Goal: Task Accomplishment & Management: Manage account settings

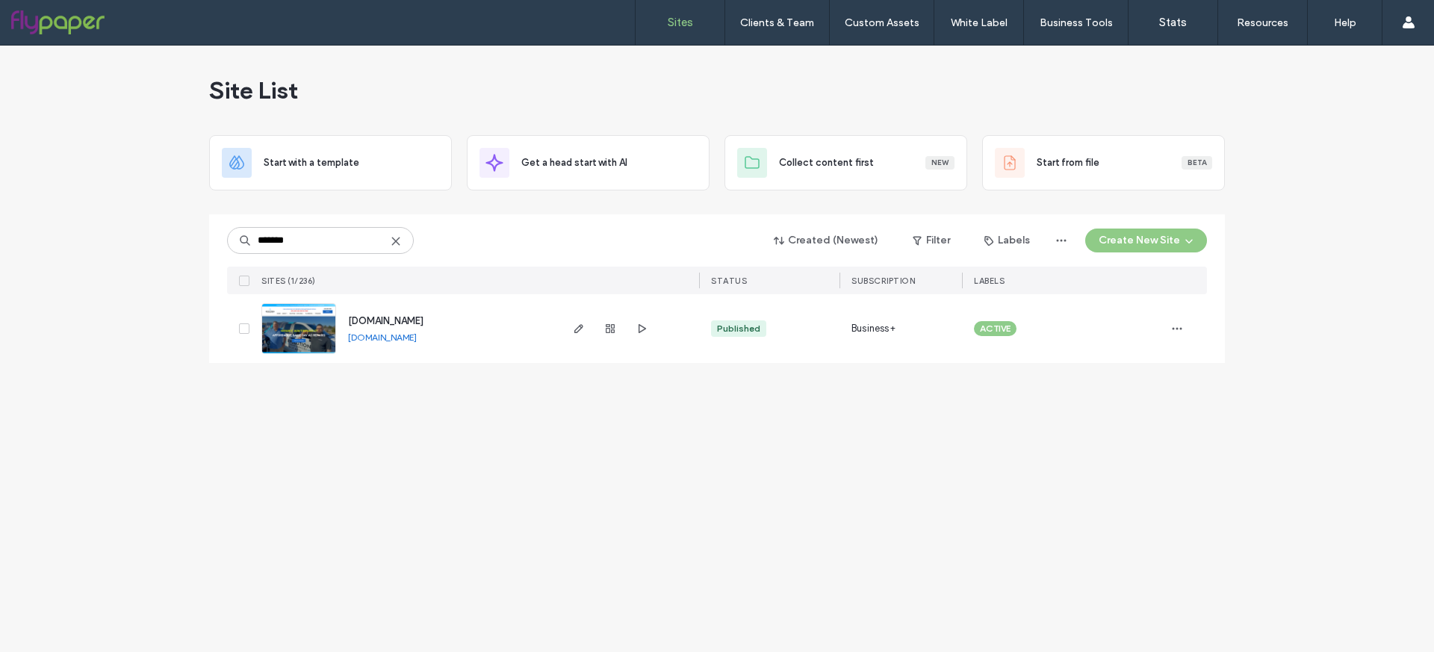
type input "*******"
click at [338, 323] on div "www.evohomeservices.com www.evohomeservices.com" at bounding box center [447, 328] width 222 height 69
click at [308, 321] on img at bounding box center [298, 355] width 73 height 102
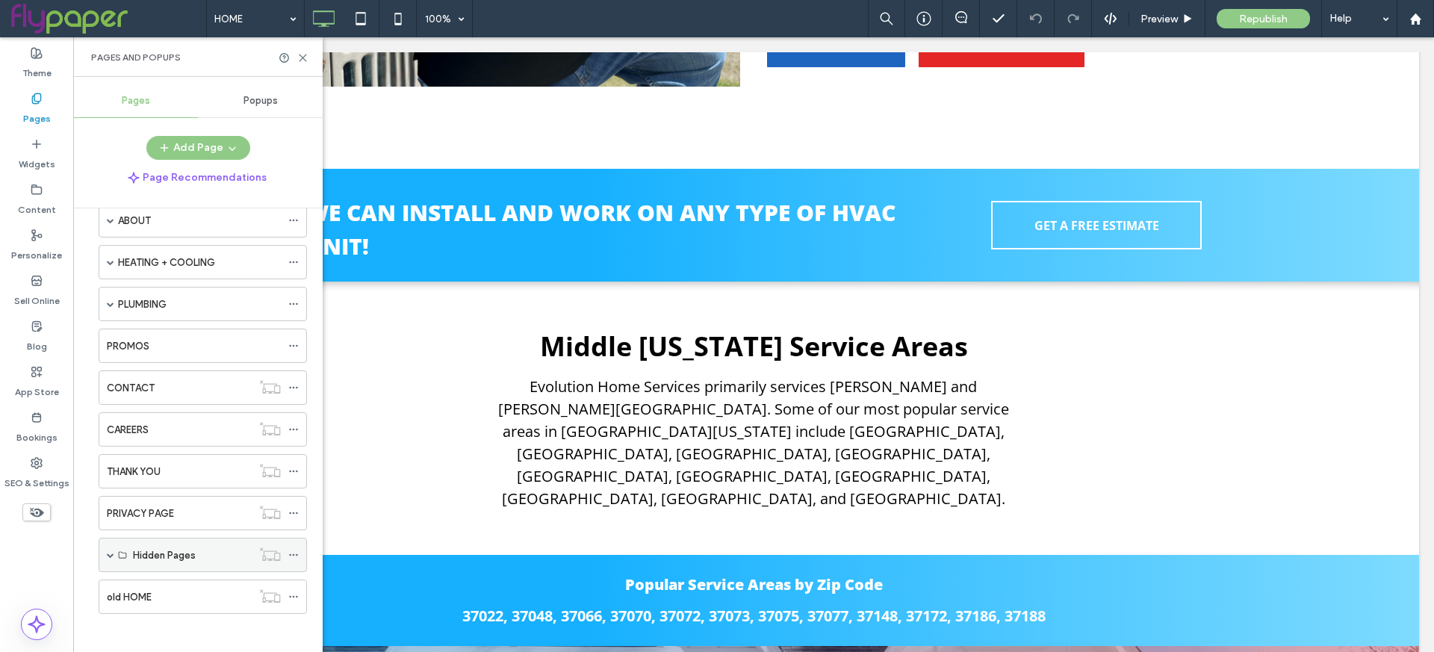
click at [111, 551] on span at bounding box center [110, 554] width 7 height 7
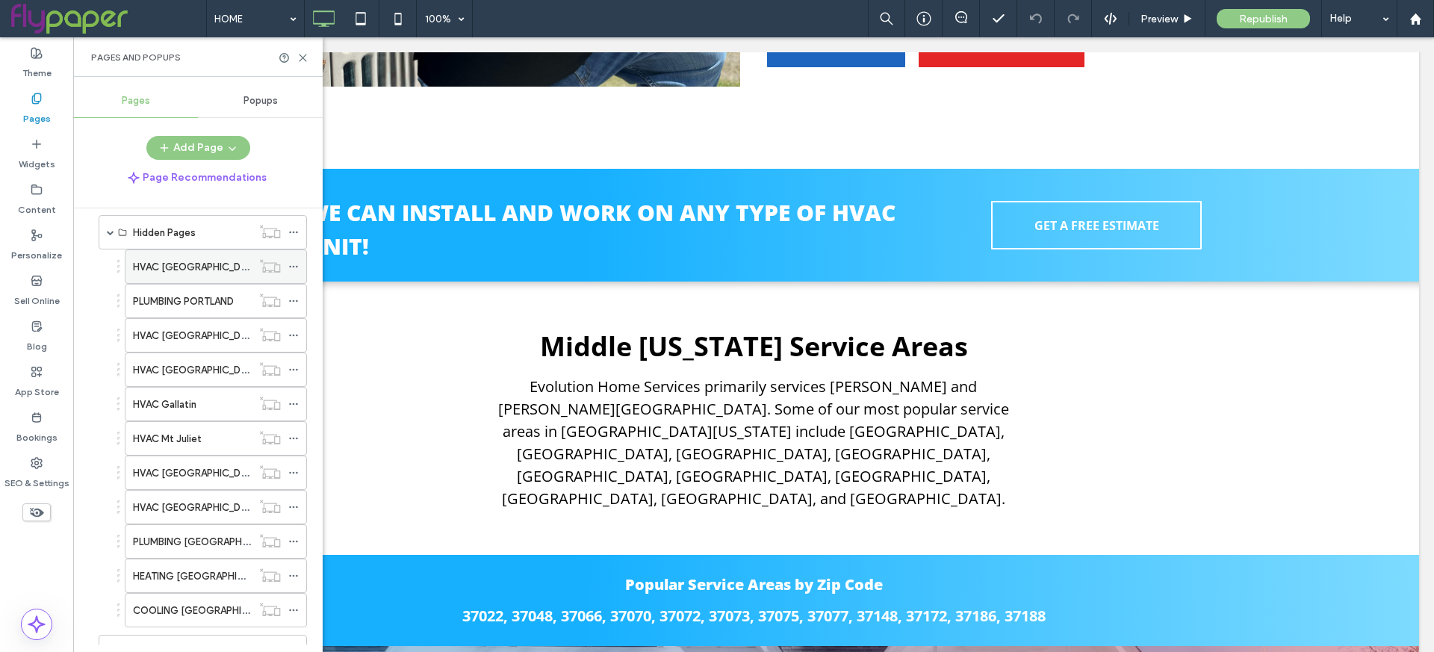
scroll to position [394, 0]
click at [194, 265] on label "HVAC [GEOGRAPHIC_DATA]" at bounding box center [197, 268] width 128 height 26
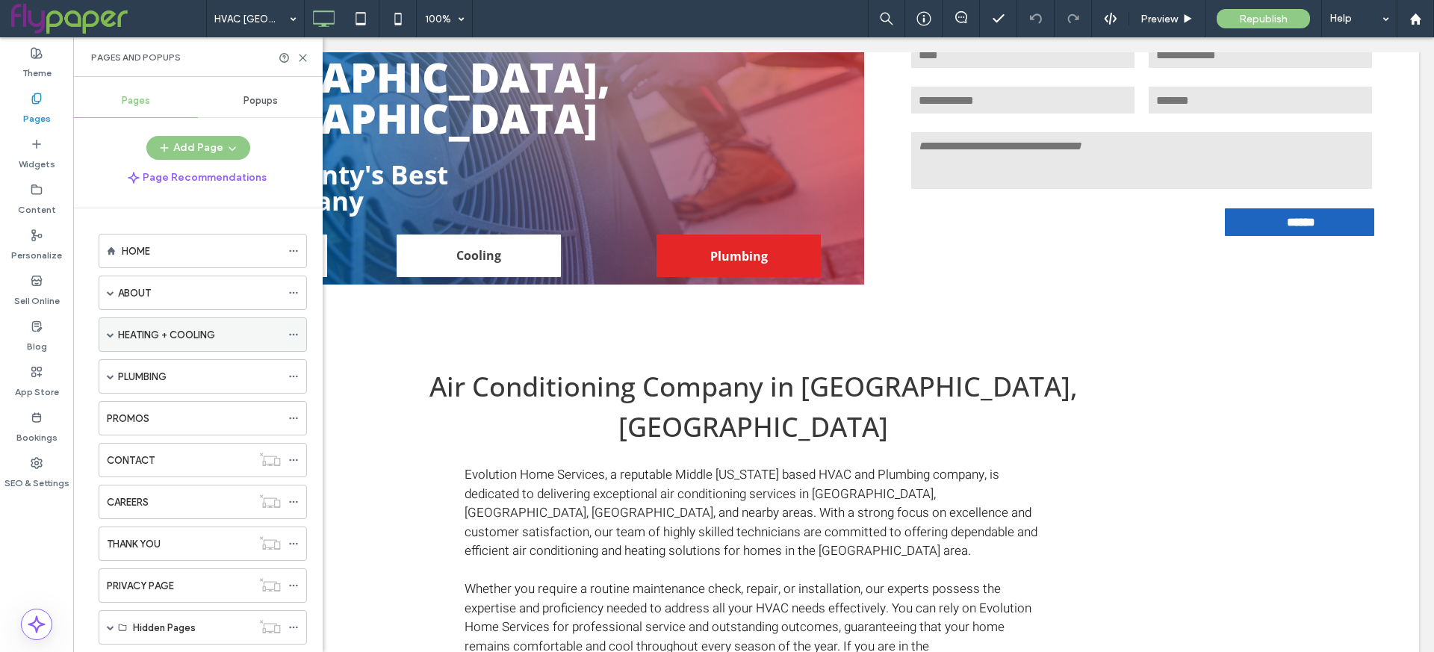
click at [109, 333] on span at bounding box center [110, 334] width 7 height 7
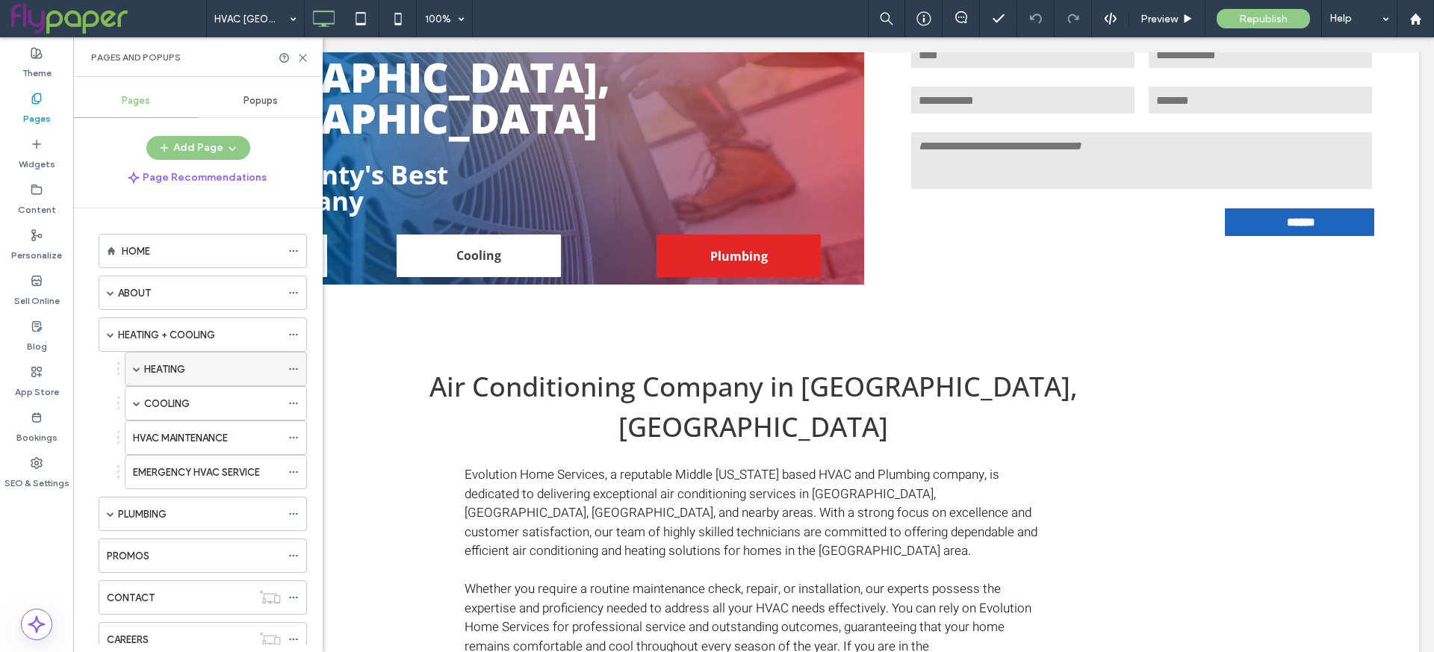
click at [167, 374] on div "HEATING" at bounding box center [212, 368] width 137 height 33
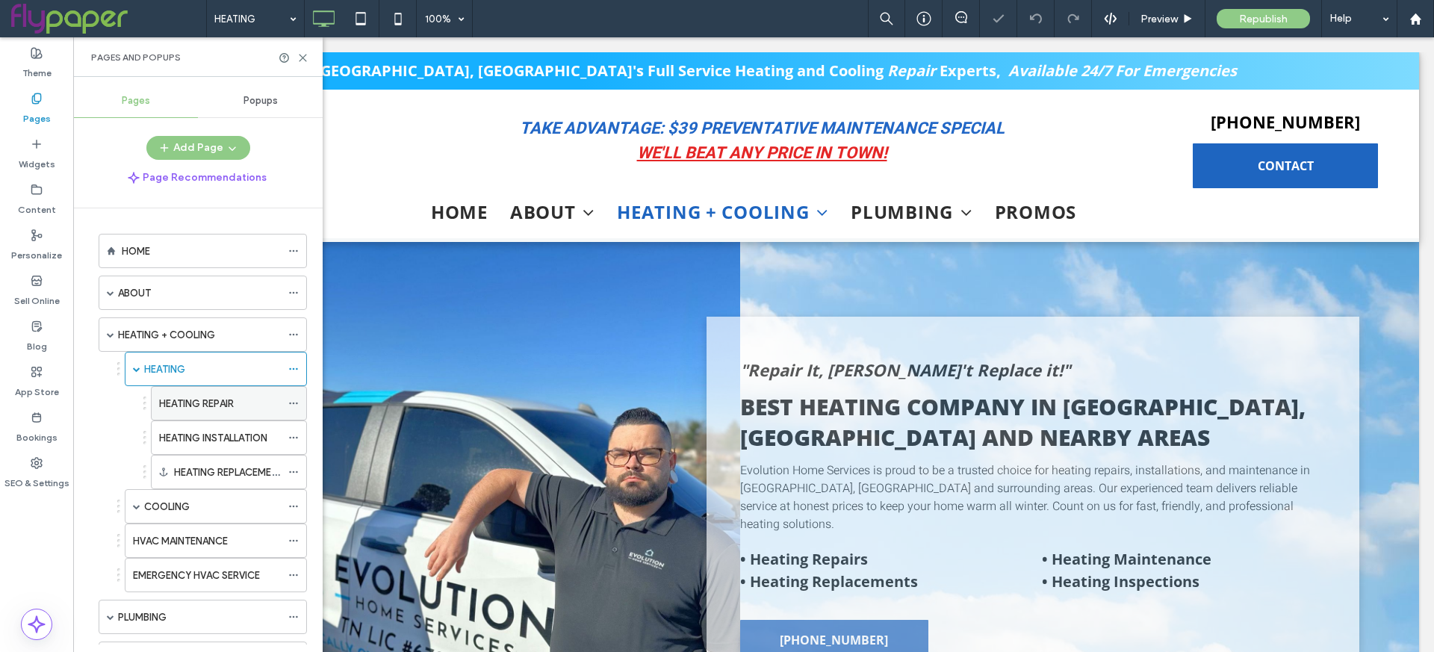
click at [196, 400] on label "HEATING REPAIR" at bounding box center [196, 404] width 75 height 26
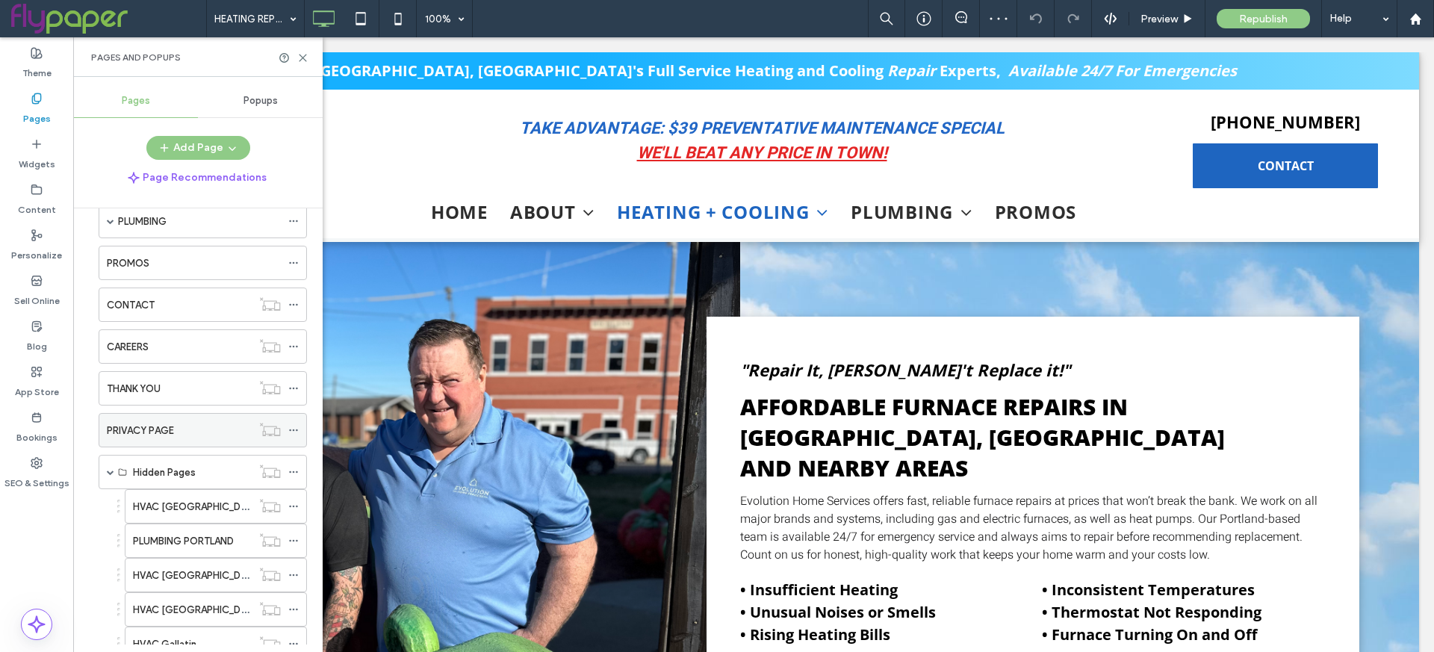
scroll to position [682, 0]
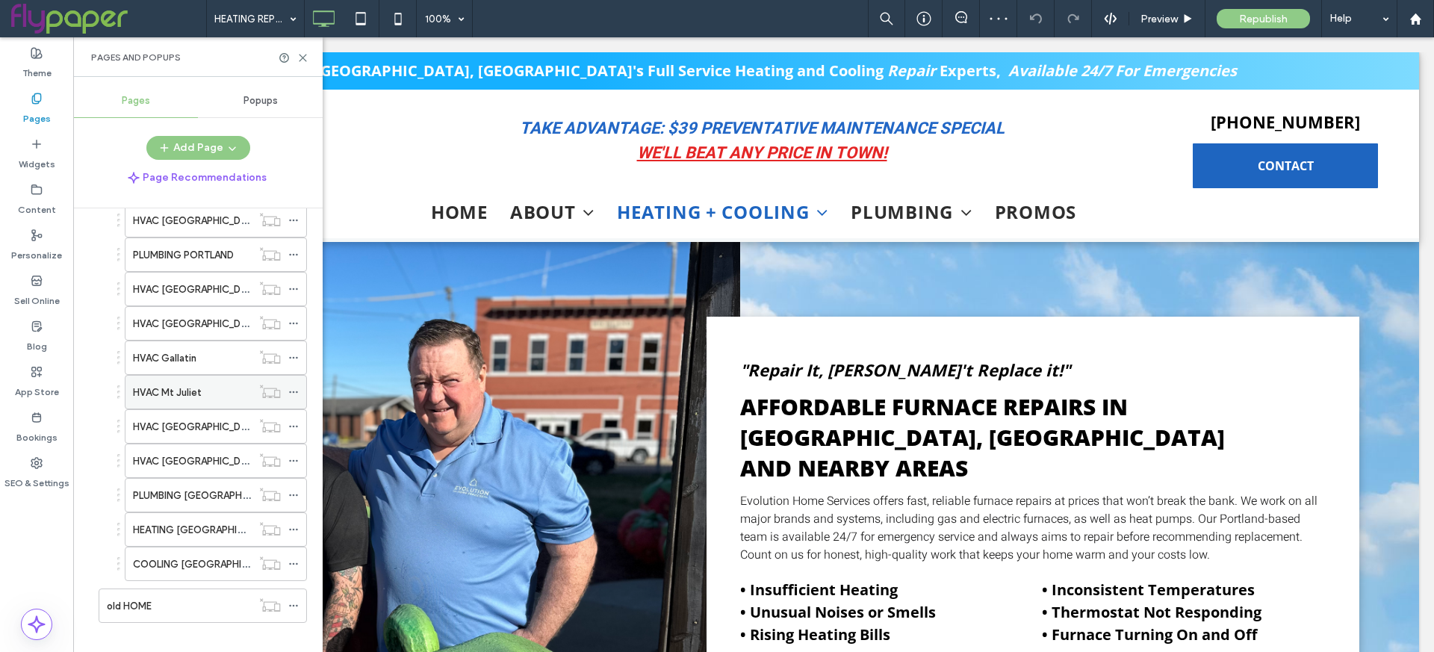
click at [166, 376] on div "HVAC Mt Juliet" at bounding box center [192, 392] width 119 height 33
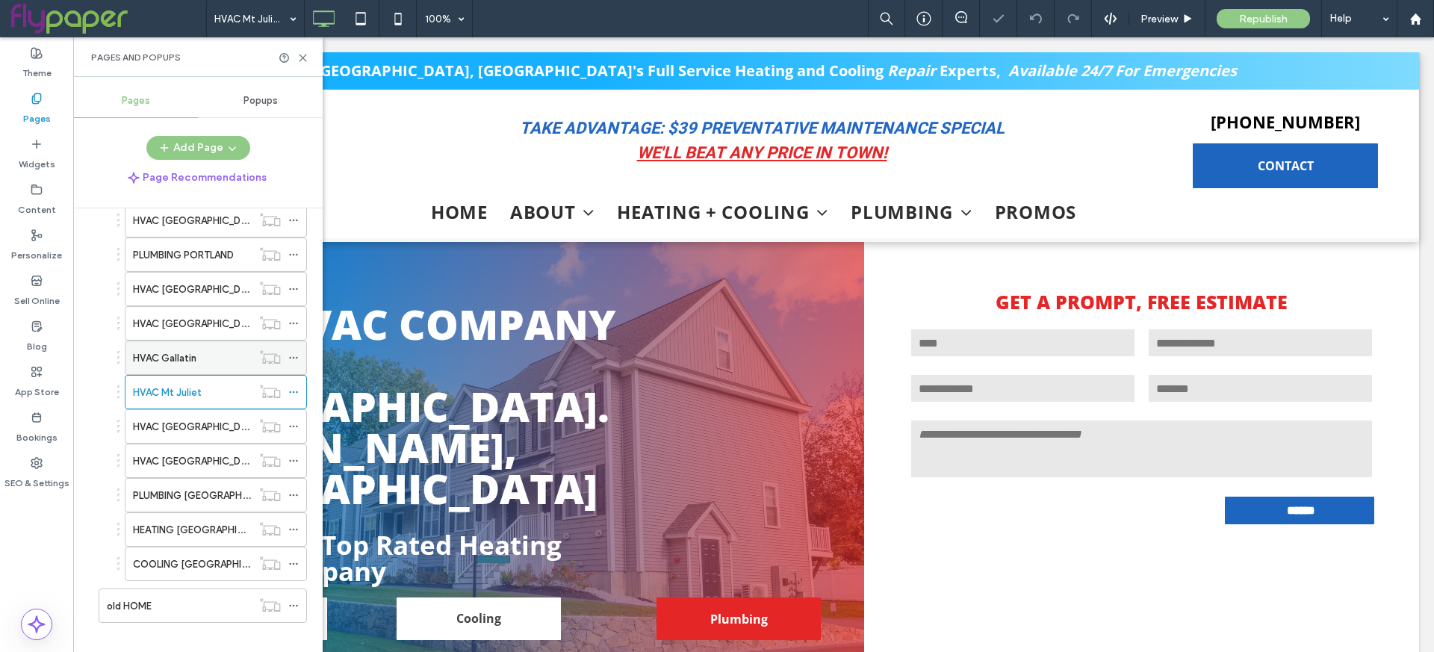
click at [183, 346] on label "HVAC Gallatin" at bounding box center [164, 358] width 63 height 26
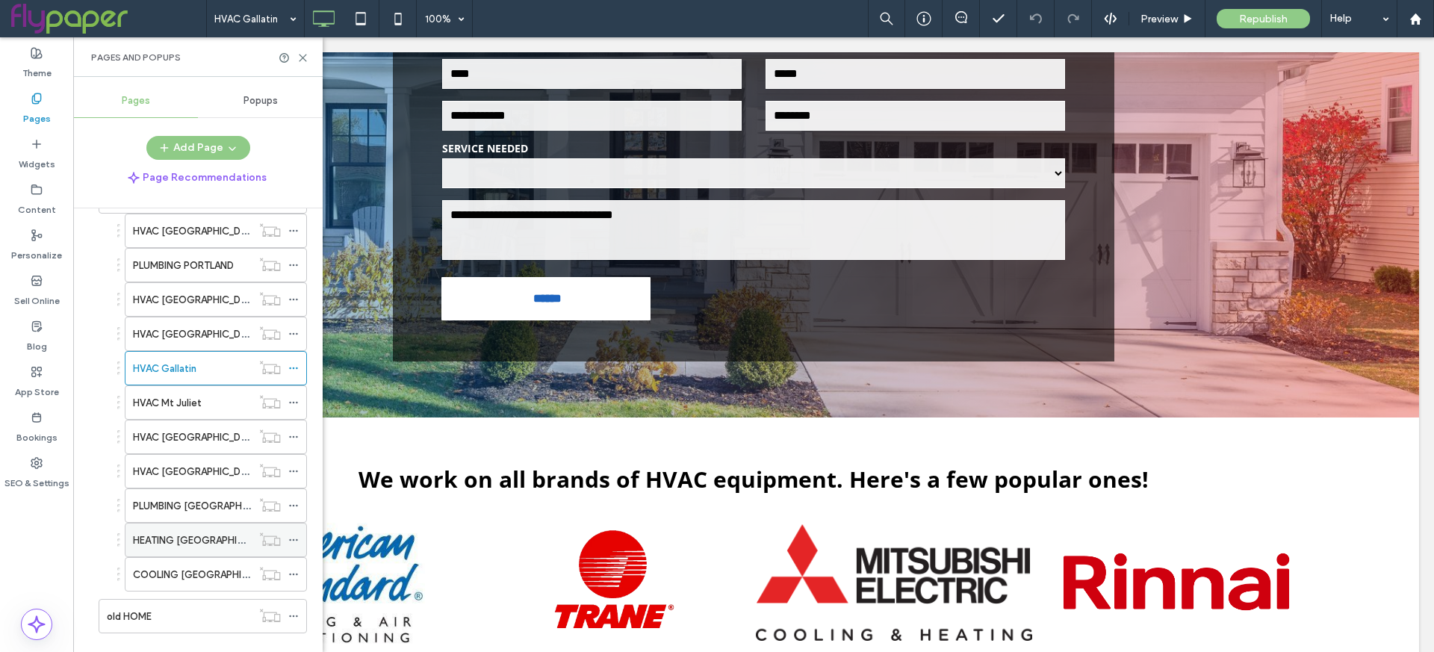
scroll to position [670, 0]
click at [199, 529] on label "HEATING [GEOGRAPHIC_DATA]" at bounding box center [204, 542] width 143 height 26
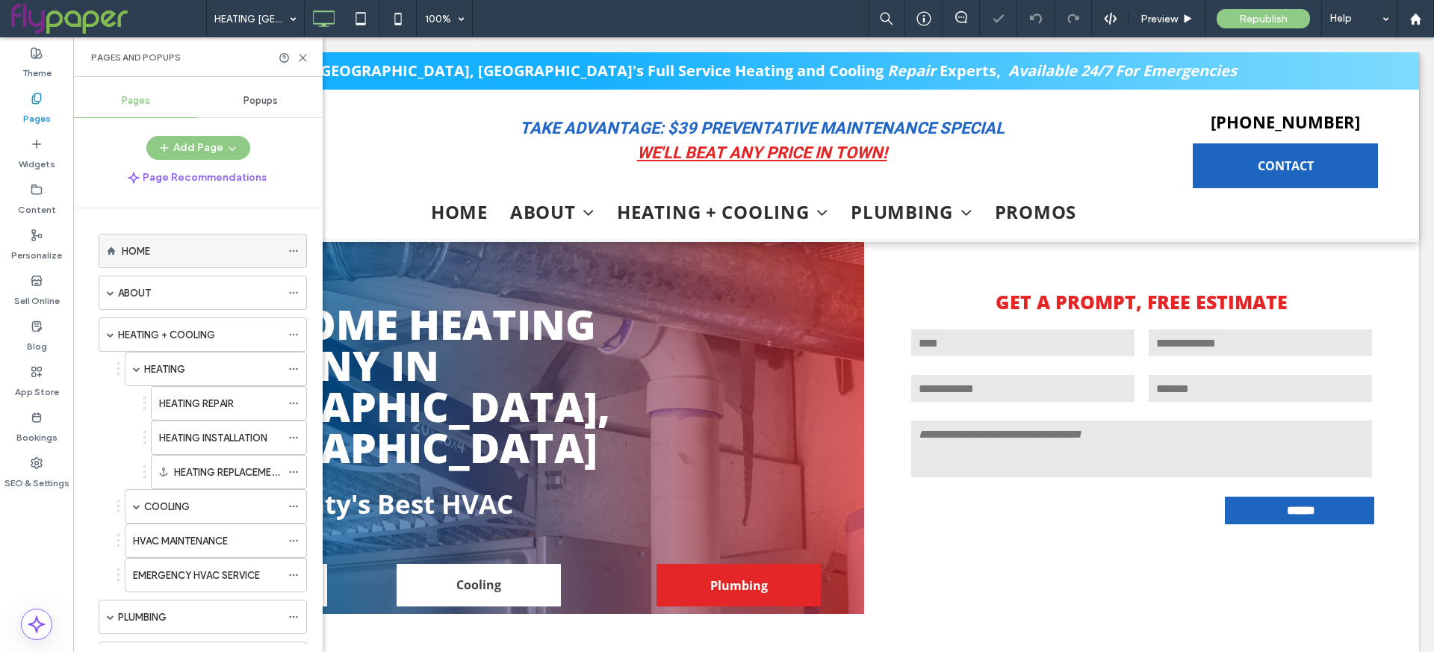
click at [193, 261] on div "HOME" at bounding box center [201, 250] width 159 height 33
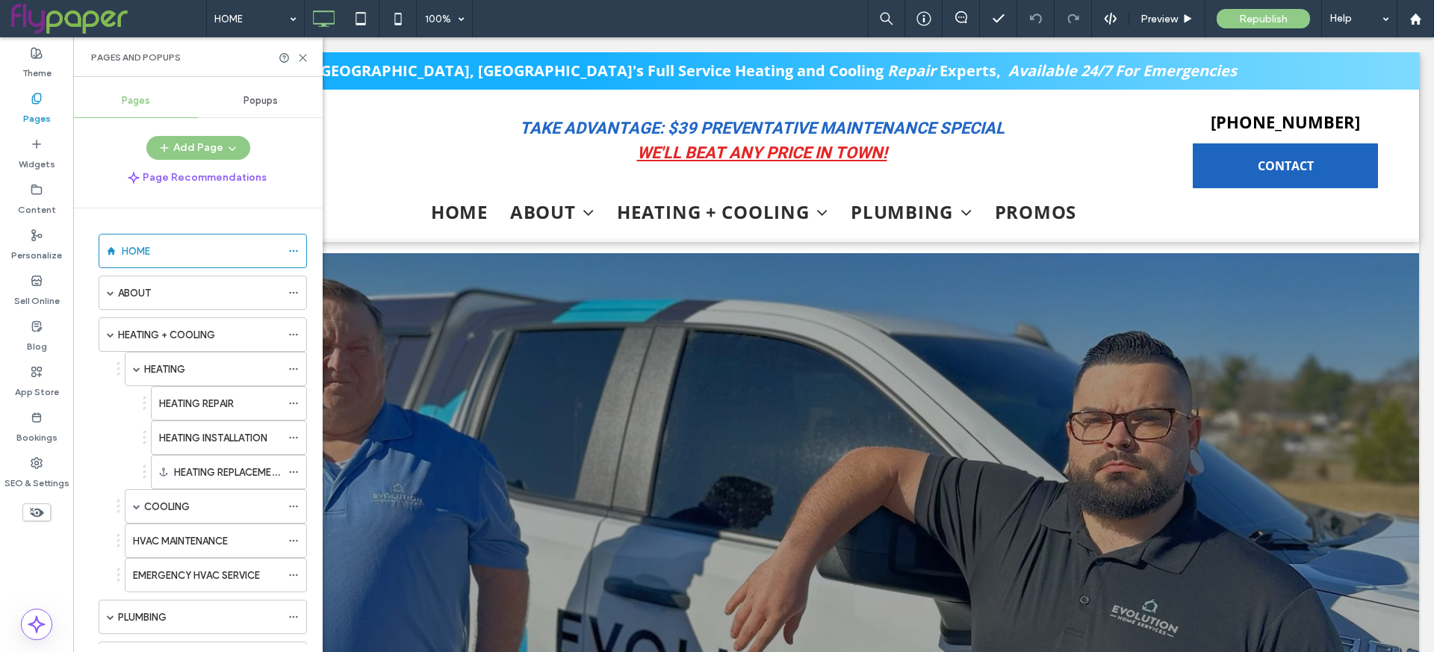
click at [206, 381] on div "HEATING" at bounding box center [212, 368] width 137 height 33
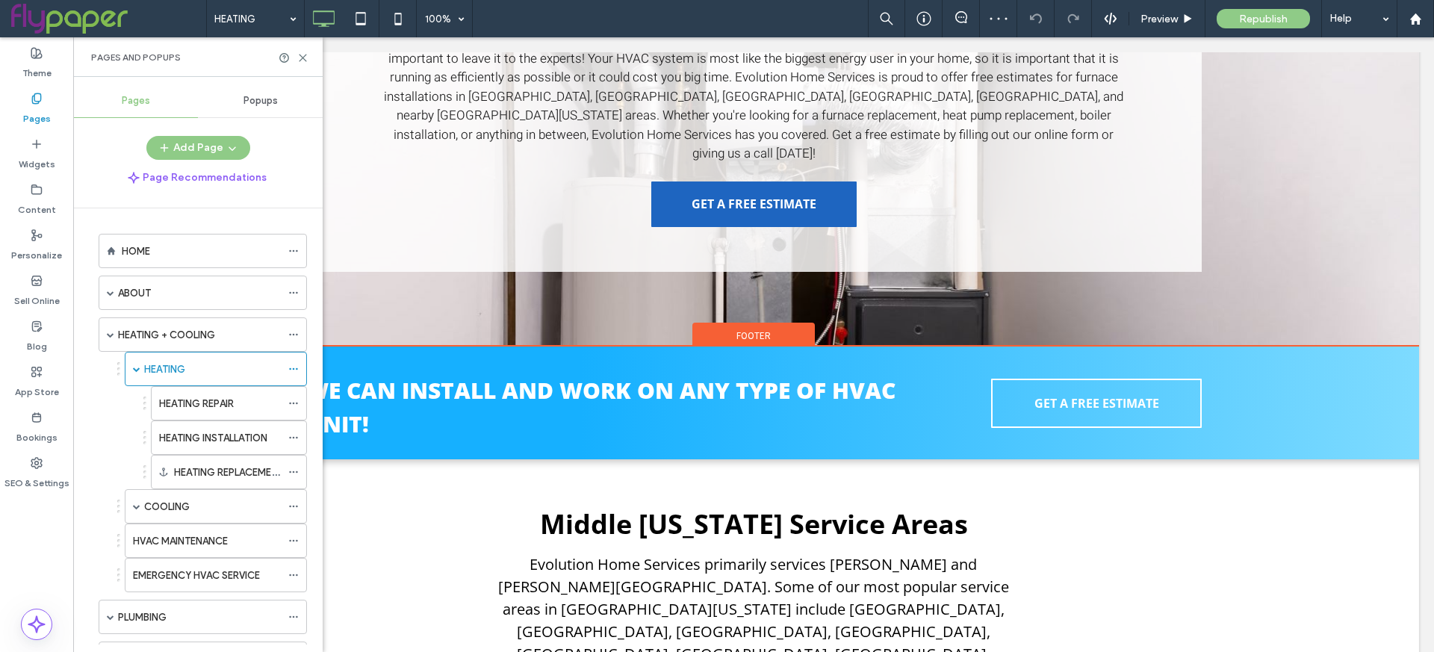
scroll to position [2576, 0]
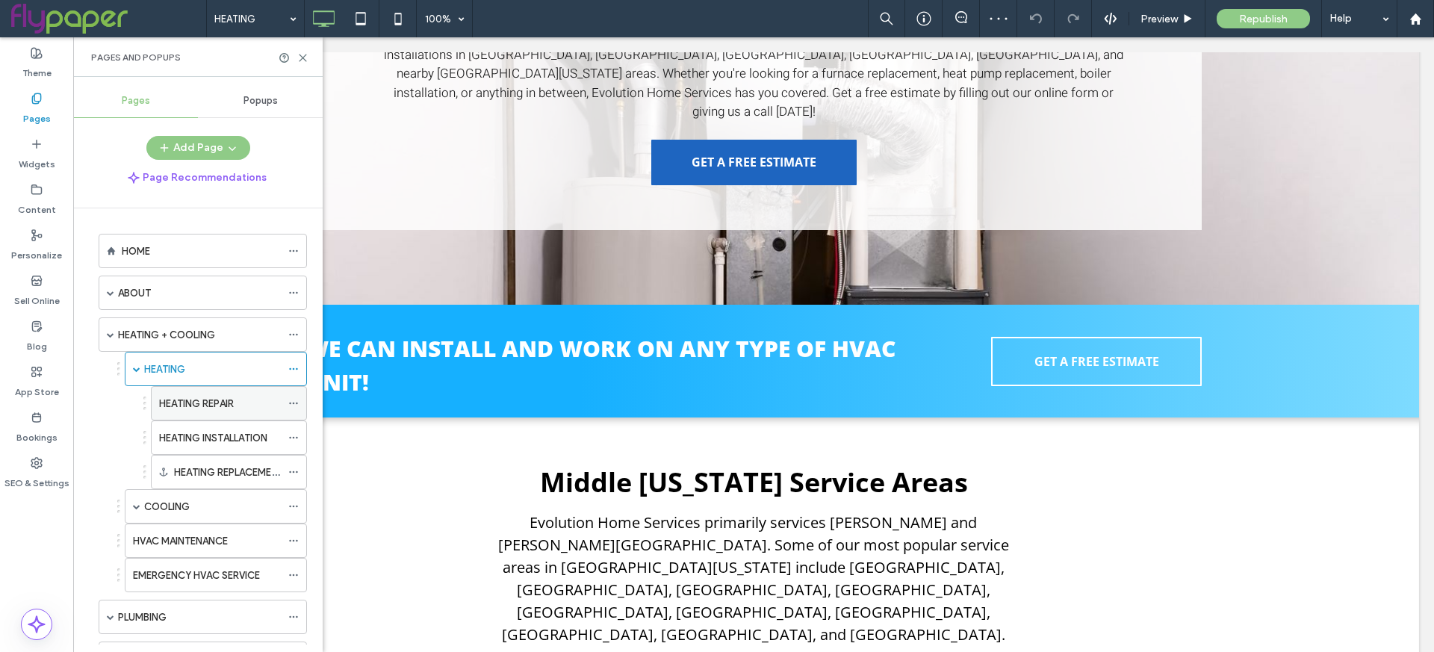
click at [206, 398] on label "HEATING REPAIR" at bounding box center [196, 404] width 75 height 26
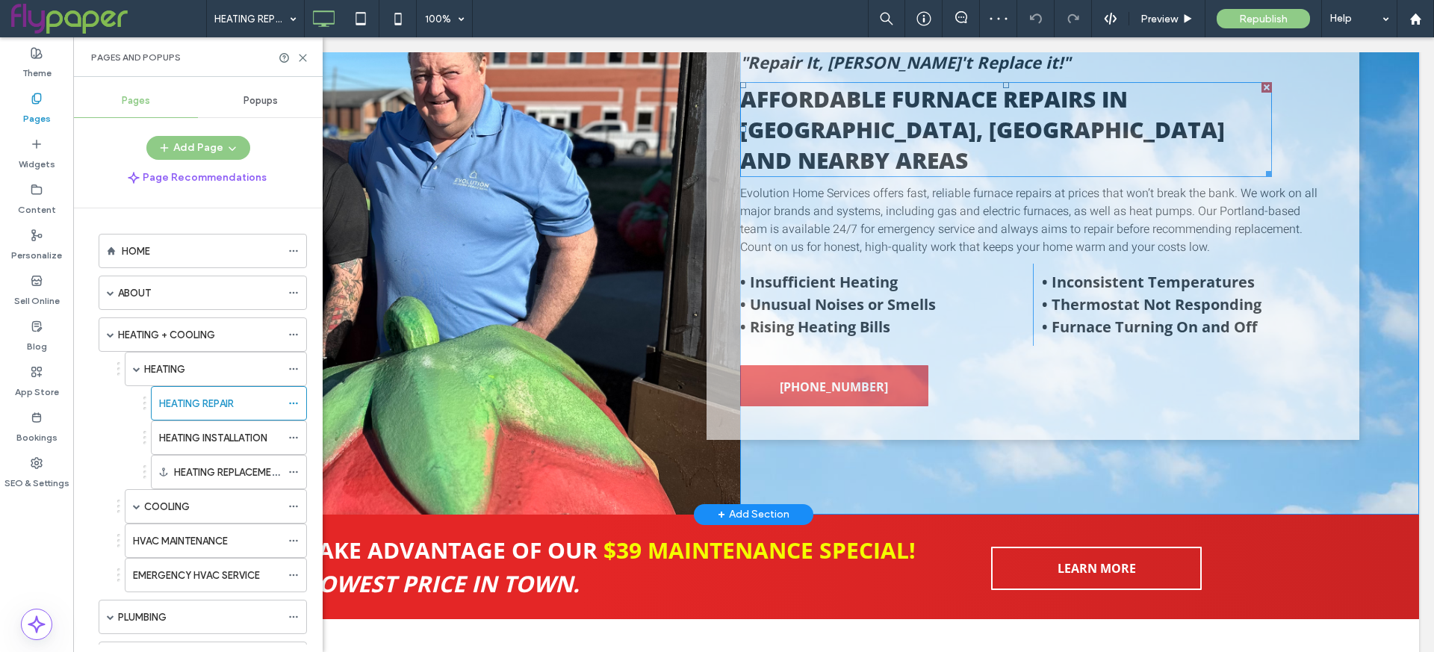
scroll to position [397, 0]
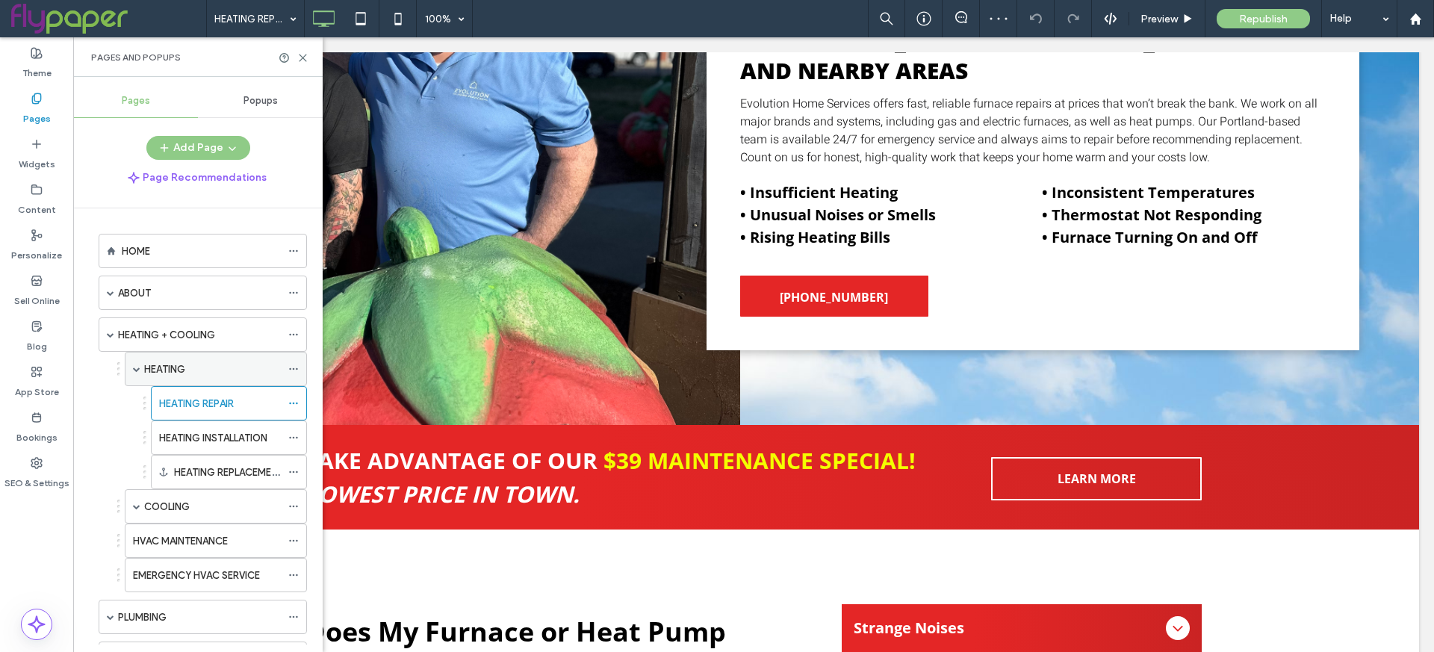
click at [189, 362] on div "HEATING" at bounding box center [212, 369] width 137 height 16
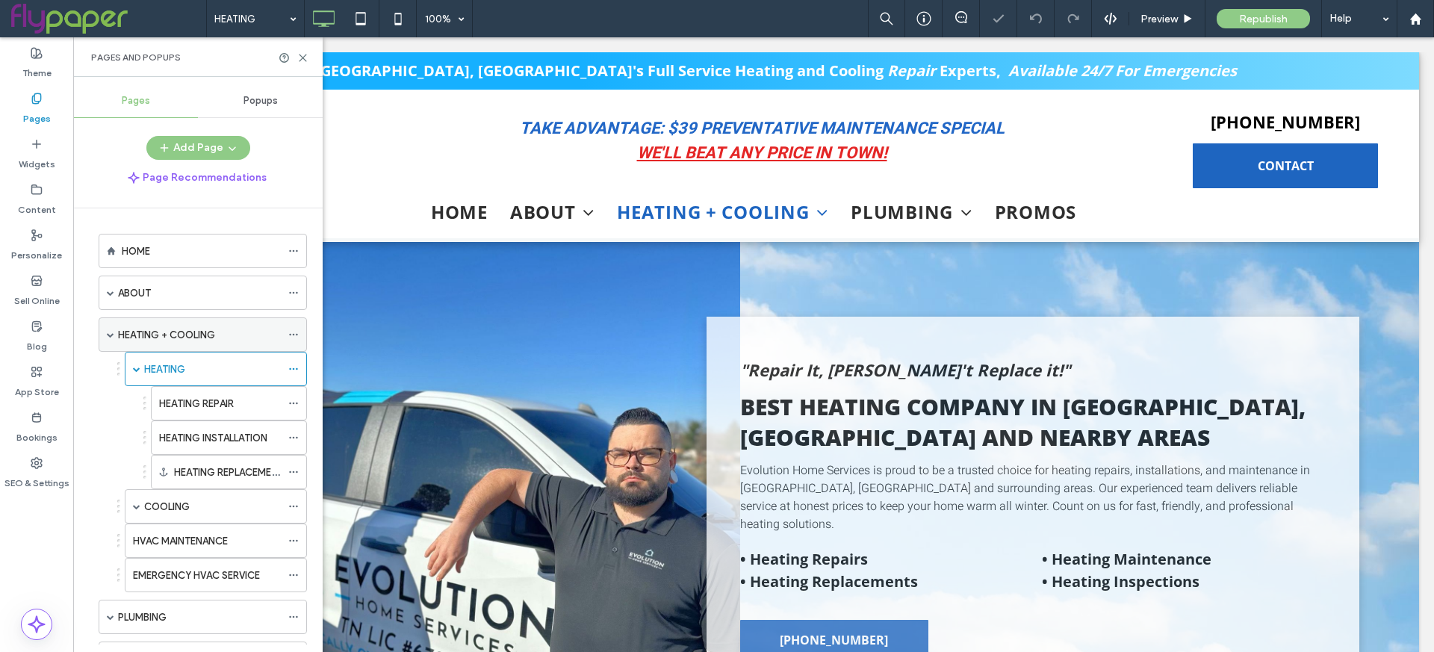
click at [211, 329] on label "HEATING + COOLING" at bounding box center [166, 335] width 97 height 26
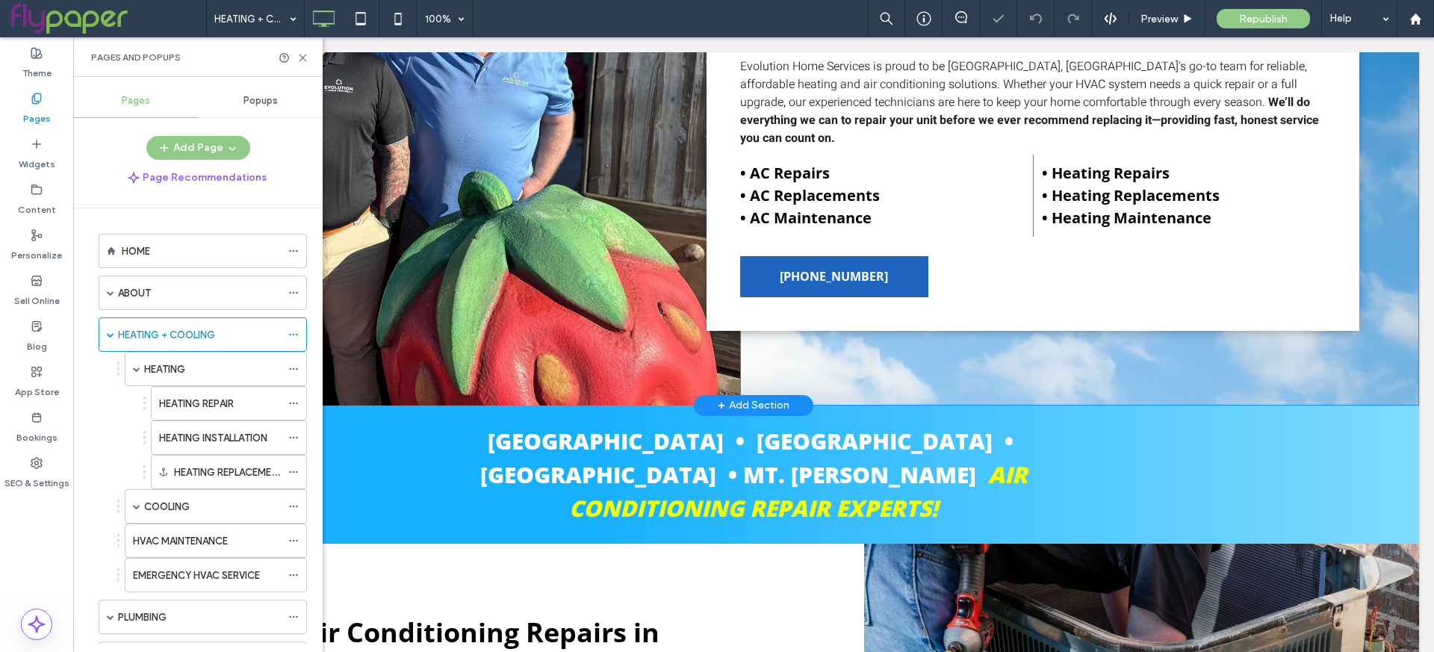
scroll to position [189, 0]
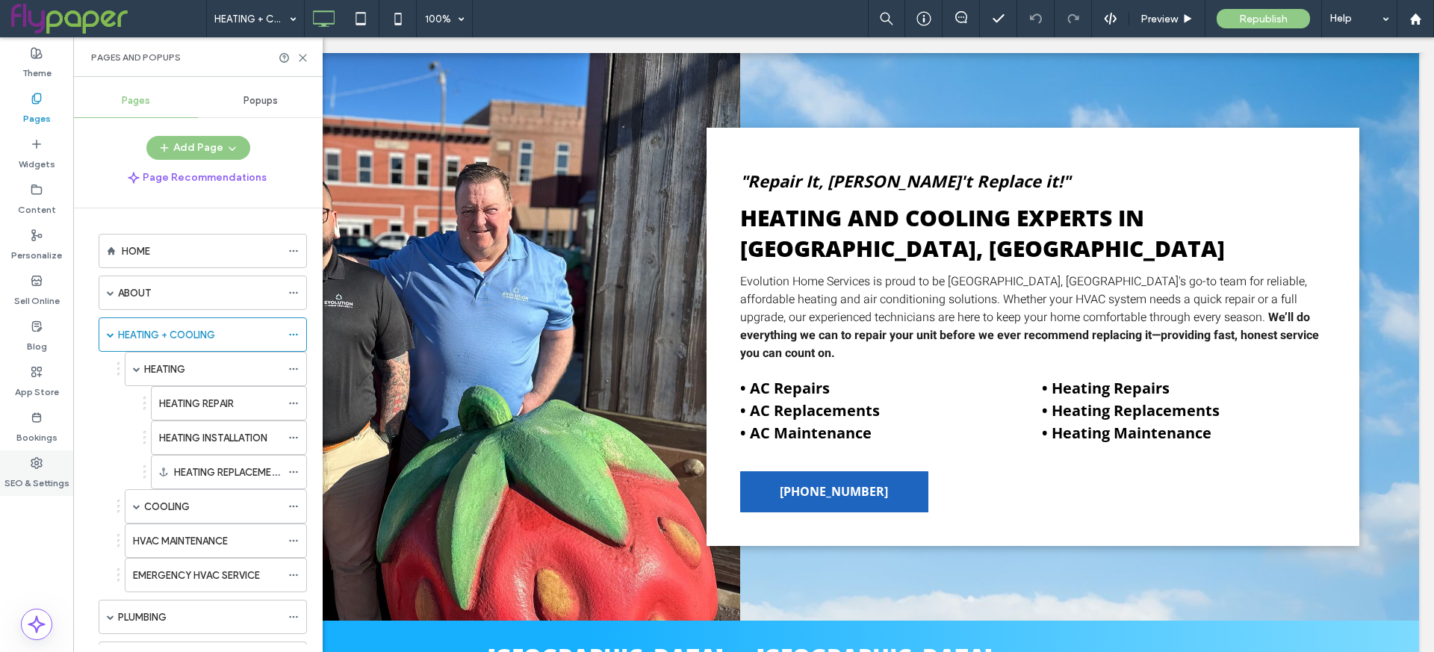
click at [61, 455] on div "SEO & Settings" at bounding box center [36, 473] width 73 height 46
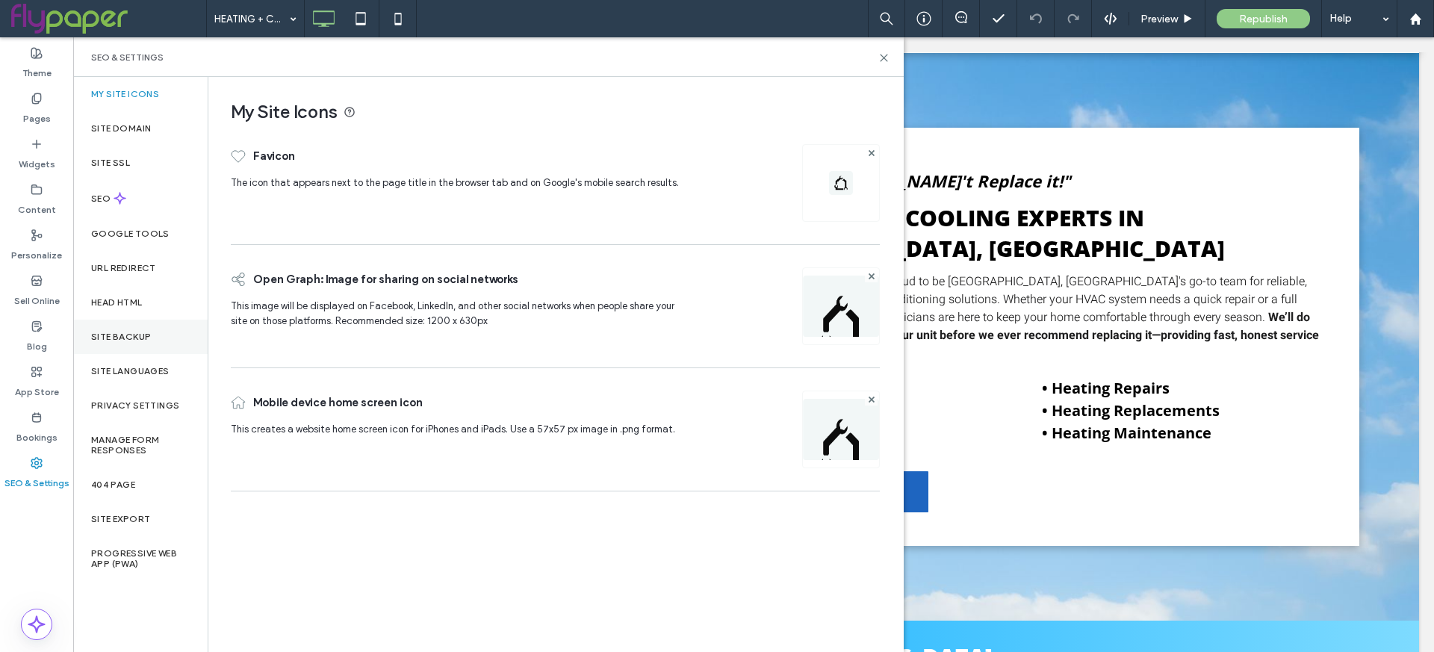
click at [137, 342] on div "Site Backup" at bounding box center [140, 337] width 134 height 34
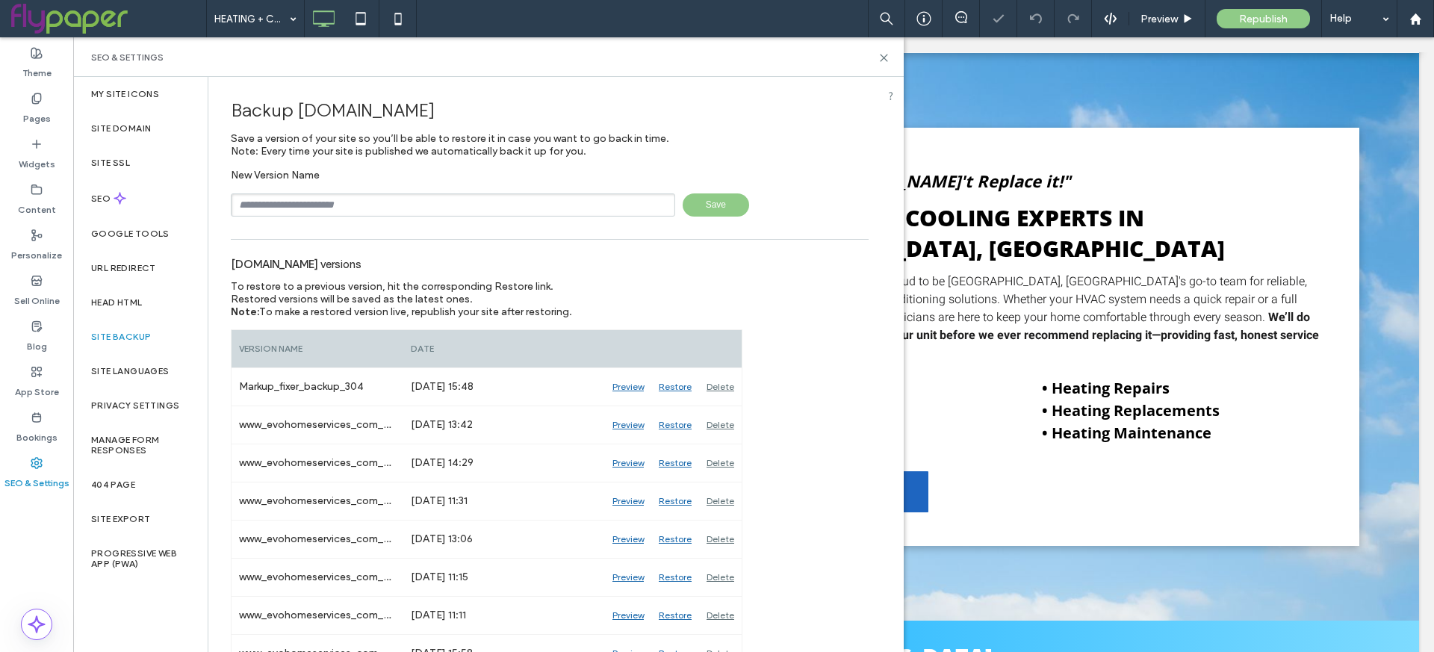
click at [471, 191] on div "New Version Name Save" at bounding box center [550, 193] width 638 height 48
click at [467, 200] on input "text" at bounding box center [453, 204] width 444 height 23
click at [716, 196] on span "Save" at bounding box center [716, 204] width 66 height 23
type input "**********"
click at [745, 199] on div "**********" at bounding box center [550, 204] width 638 height 23
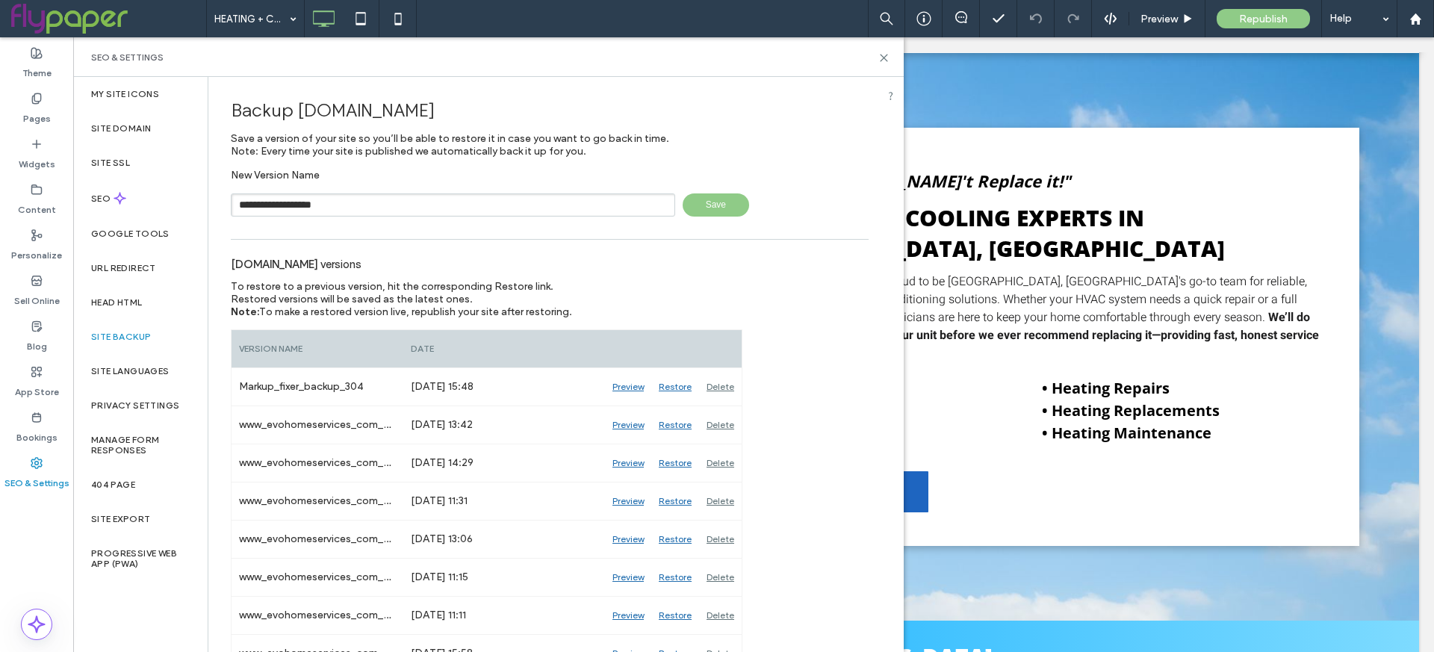
click at [729, 199] on span "Save" at bounding box center [716, 204] width 66 height 23
click at [882, 50] on div "SEO & Settings" at bounding box center [488, 57] width 830 height 40
